Goal: Task Accomplishment & Management: Manage account settings

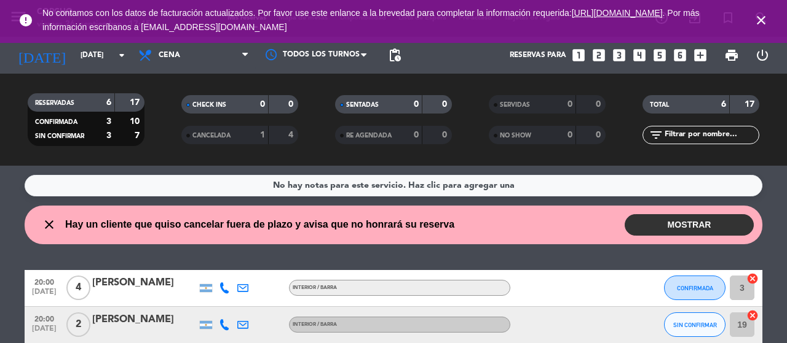
click at [667, 226] on button "MOSTRAR" at bounding box center [688, 225] width 129 height 22
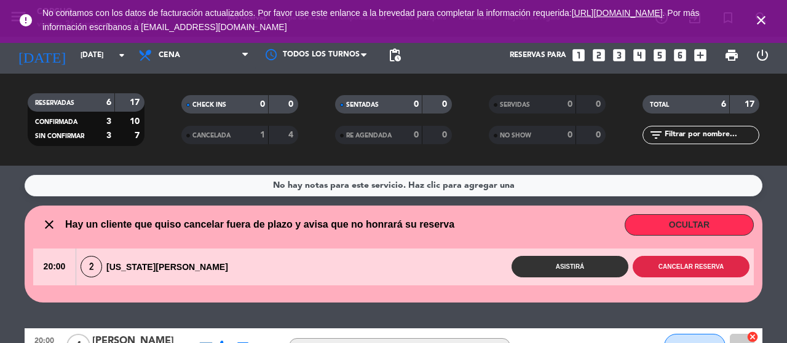
click at [667, 262] on button "Cancelar reserva" at bounding box center [690, 267] width 117 height 22
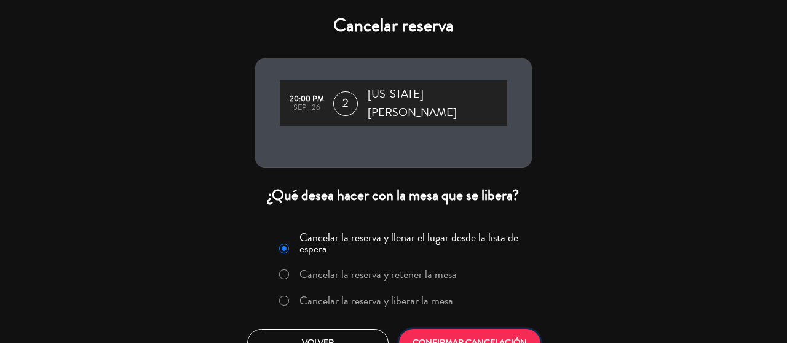
click at [449, 332] on button "CONFIRMAR CANCELACIÓN" at bounding box center [469, 343] width 141 height 29
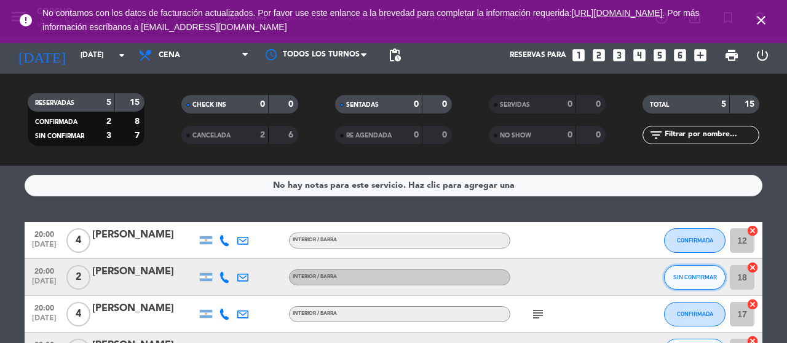
click at [690, 275] on span "SIN CONFIRMAR" at bounding box center [695, 277] width 44 height 7
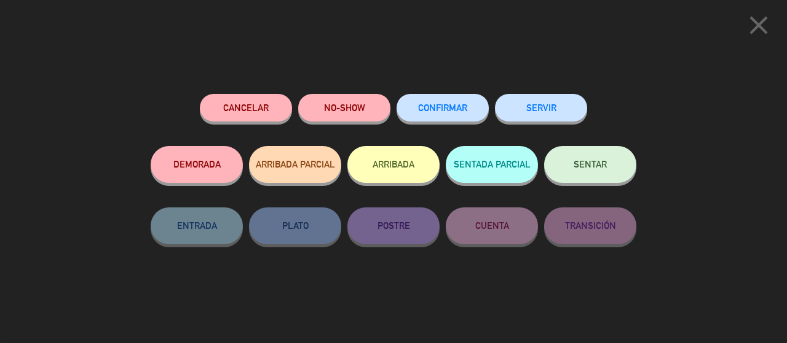
click at [454, 104] on span "CONFIRMAR" at bounding box center [442, 108] width 49 height 10
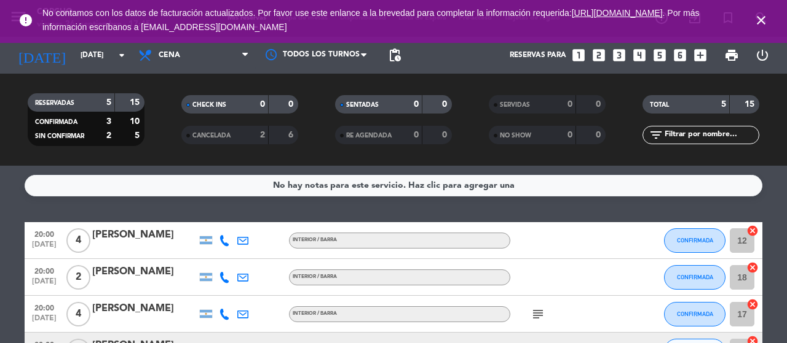
click at [774, 205] on div "No hay notas para este servicio. Haz clic para agregar una 20:00 [DATE] 4 [PERS…" at bounding box center [393, 255] width 787 height 178
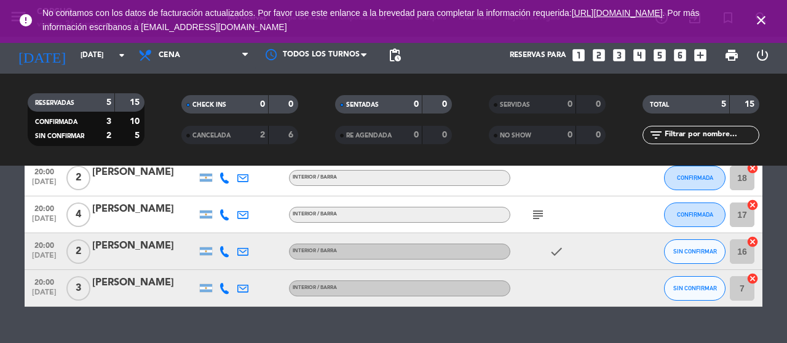
scroll to position [123, 0]
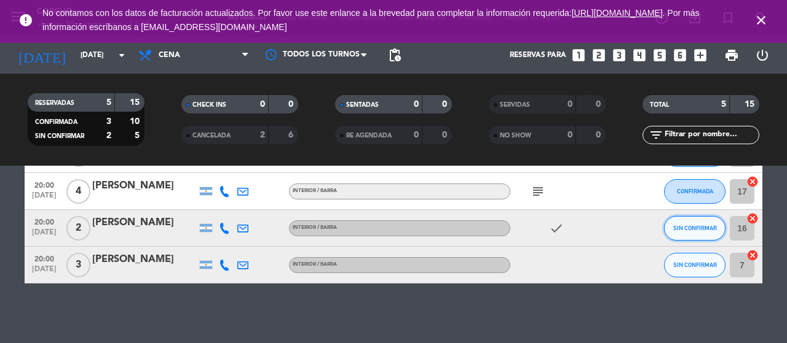
click at [696, 229] on span "SIN CONFIRMAR" at bounding box center [695, 228] width 44 height 7
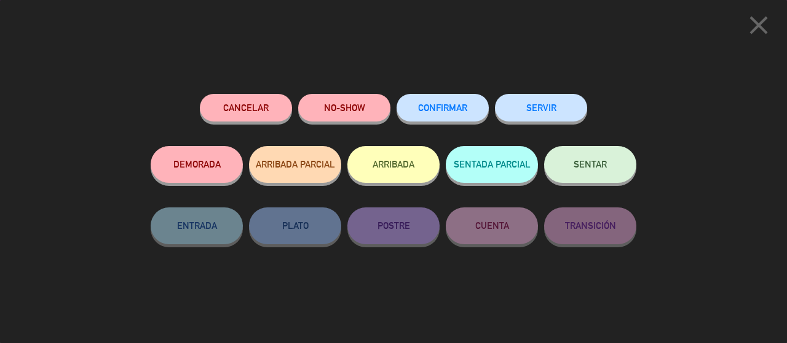
click at [451, 110] on span "CONFIRMAR" at bounding box center [442, 108] width 49 height 10
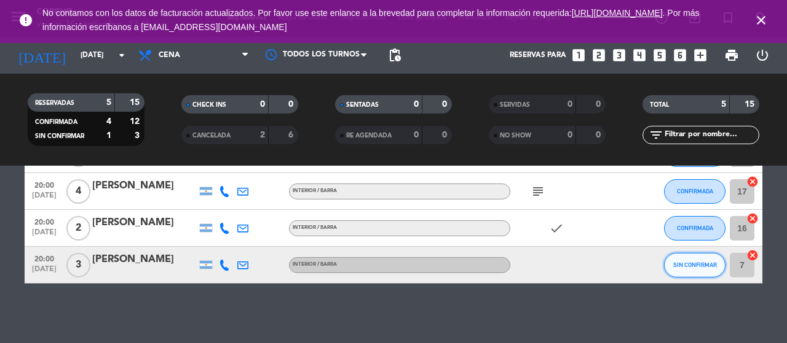
click at [691, 269] on button "SIN CONFIRMAR" at bounding box center [694, 265] width 61 height 25
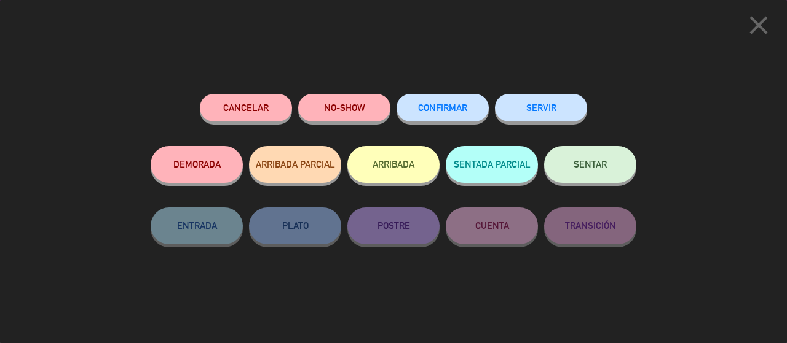
click at [450, 103] on button "CONFIRMAR" at bounding box center [442, 108] width 92 height 28
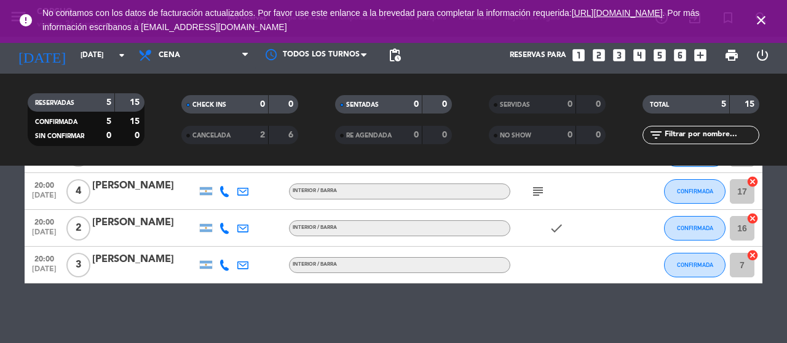
click at [591, 240] on div "check" at bounding box center [565, 228] width 111 height 36
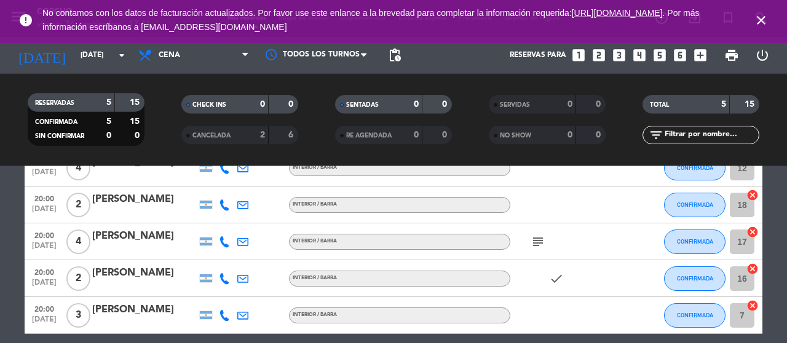
scroll to position [49, 0]
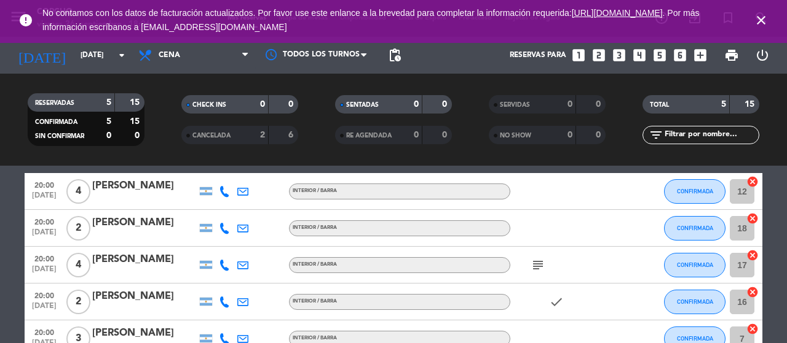
click at [782, 206] on bookings-row "20:00 [DATE] 4 [PERSON_NAME] Interior / Barra CONFIRMADA 12 cancel 20:00 [DATE]…" at bounding box center [393, 265] width 787 height 184
click at [190, 130] on div "CANCELADA" at bounding box center [212, 135] width 57 height 14
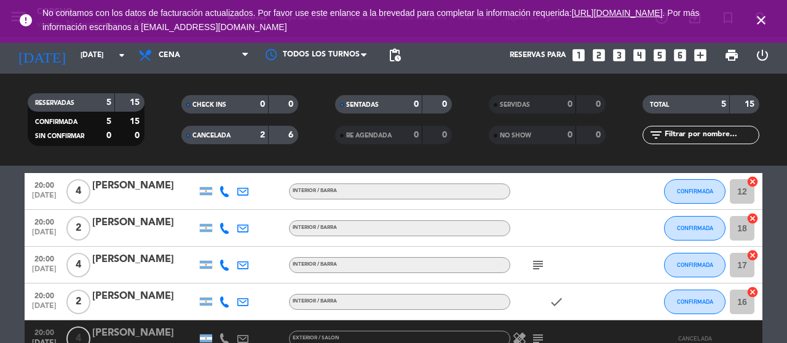
click at [223, 141] on div "CANCELADA" at bounding box center [212, 135] width 57 height 14
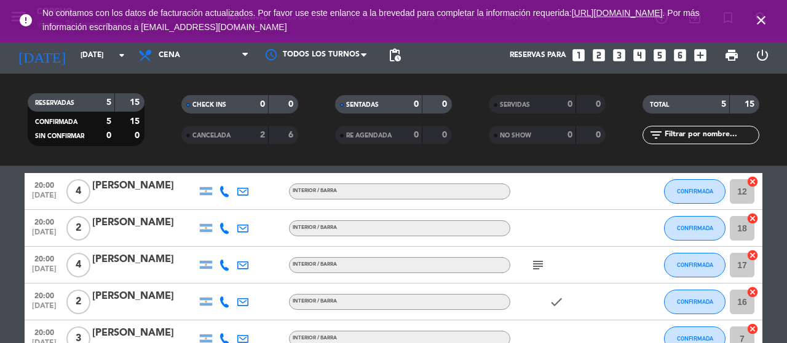
click at [211, 139] on span "CANCELADA" at bounding box center [211, 136] width 38 height 6
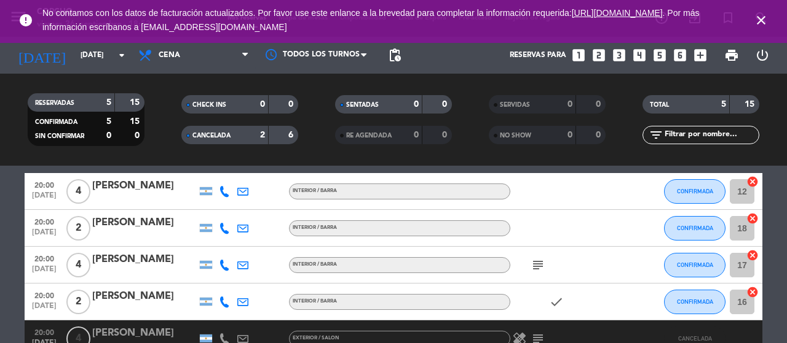
click at [0, 239] on bookings-row "20:00 [DATE] 4 [PERSON_NAME] Interior / Barra CONFIRMADA 12 cancel 20:00 [DATE]…" at bounding box center [393, 302] width 787 height 258
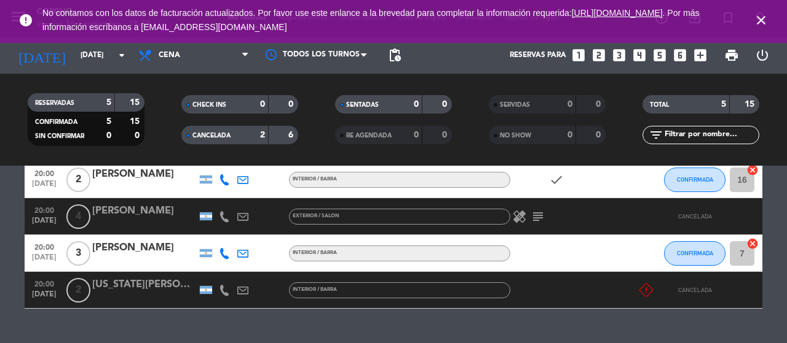
scroll to position [172, 0]
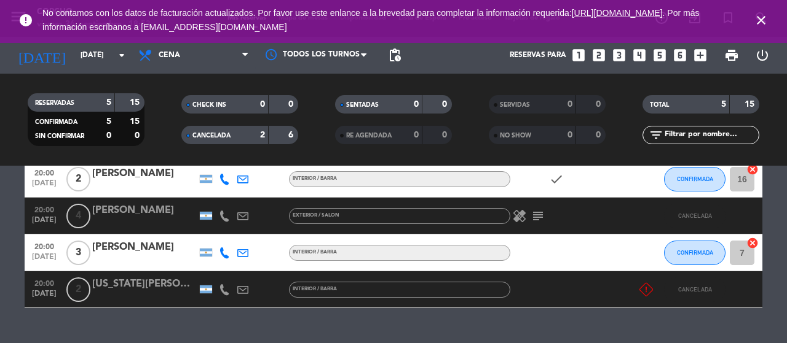
click at [271, 146] on div "CHECK INS 0 0 CANCELADA 2 6" at bounding box center [240, 120] width 154 height 68
click at [271, 139] on div "CANCELADA 2 6" at bounding box center [239, 135] width 117 height 18
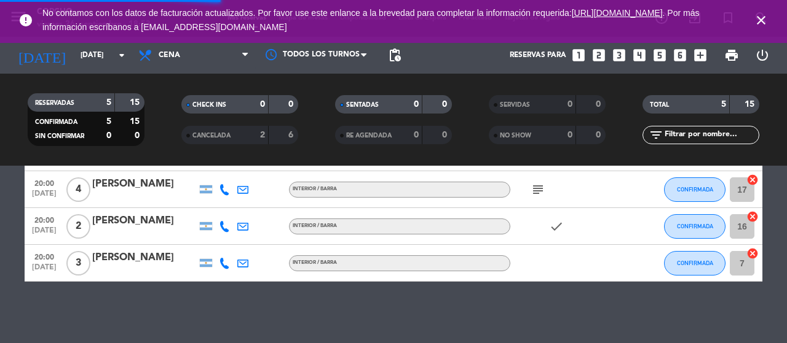
scroll to position [124, 0]
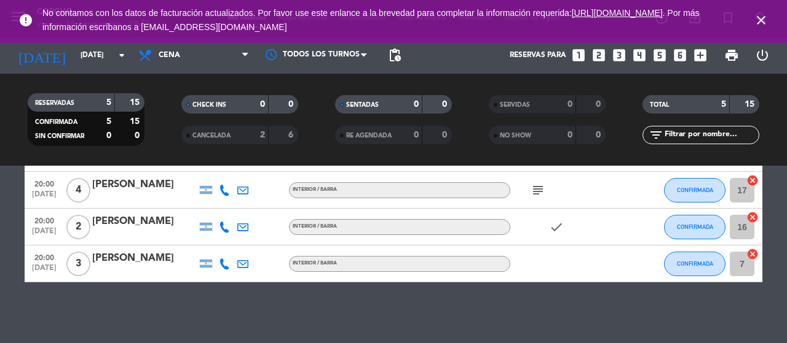
click at [0, 272] on bookings-row "20:00 [DATE] 4 [PERSON_NAME] Interior / Barra CONFIRMADA 12 cancel 20:00 [DATE]…" at bounding box center [393, 190] width 787 height 184
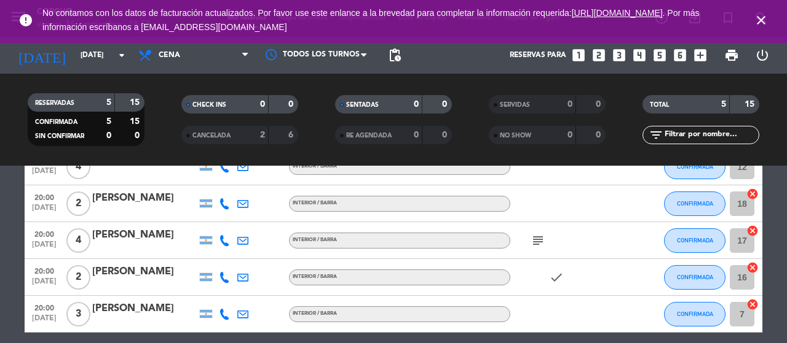
scroll to position [49, 0]
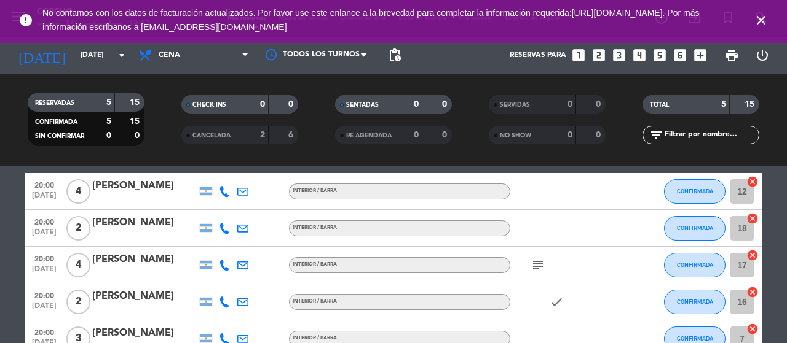
click at [536, 262] on icon "subject" at bounding box center [537, 265] width 15 height 15
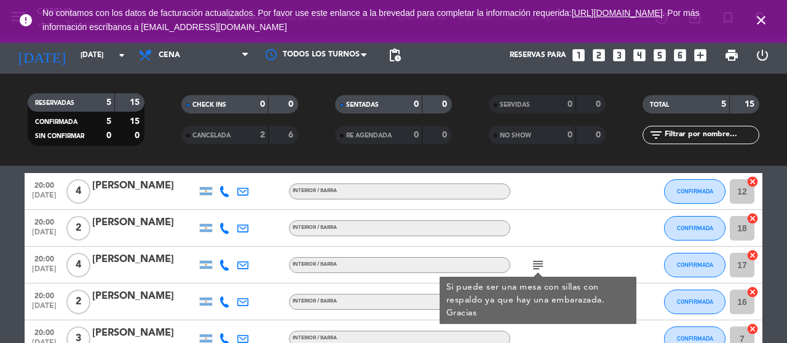
click at [542, 268] on icon "subject" at bounding box center [537, 265] width 15 height 15
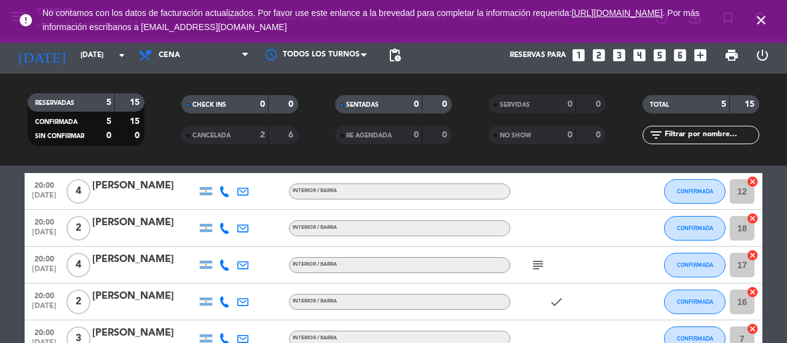
click at [0, 280] on bookings-row "20:00 [DATE] 4 [PERSON_NAME] Interior / Barra CONFIRMADA 12 cancel 20:00 [DATE]…" at bounding box center [393, 265] width 787 height 184
